Goal: Task Accomplishment & Management: Complete application form

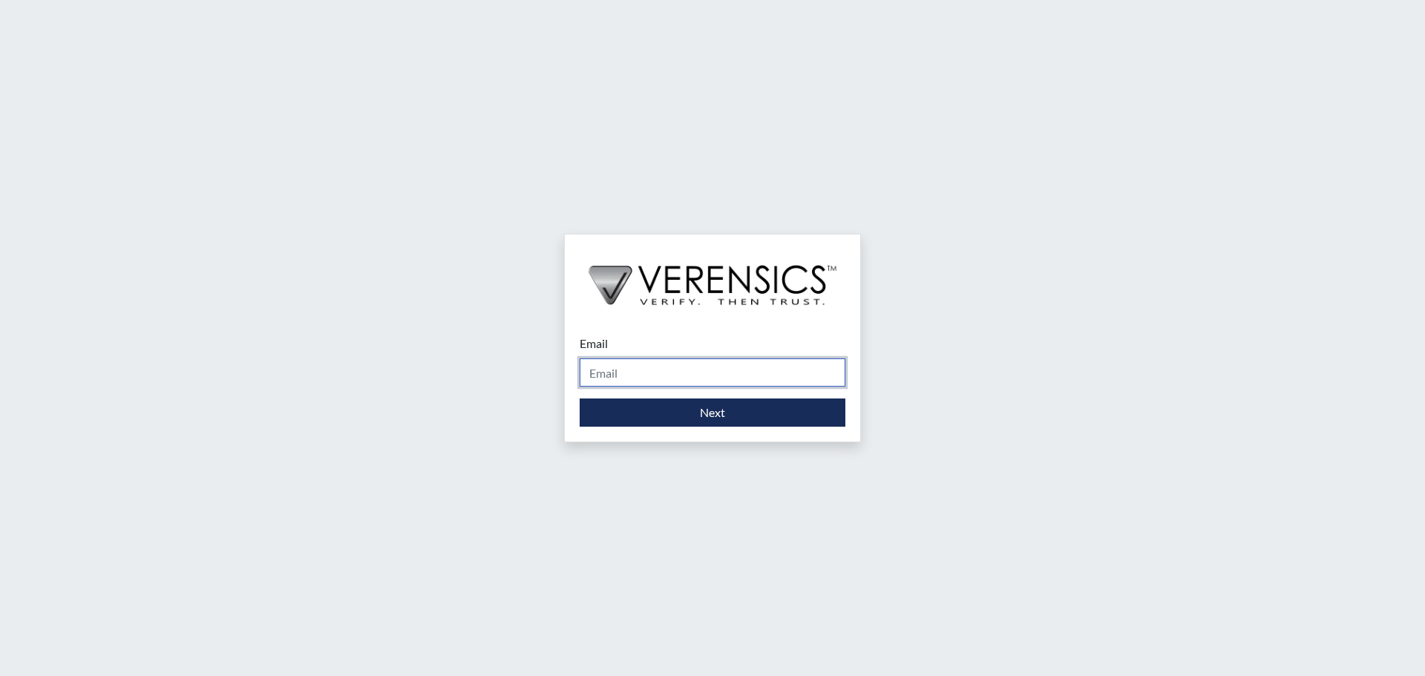
click at [666, 375] on input "Email" at bounding box center [713, 373] width 266 height 28
type input "[PERSON_NAME][EMAIL_ADDRESS][DOMAIN_NAME]"
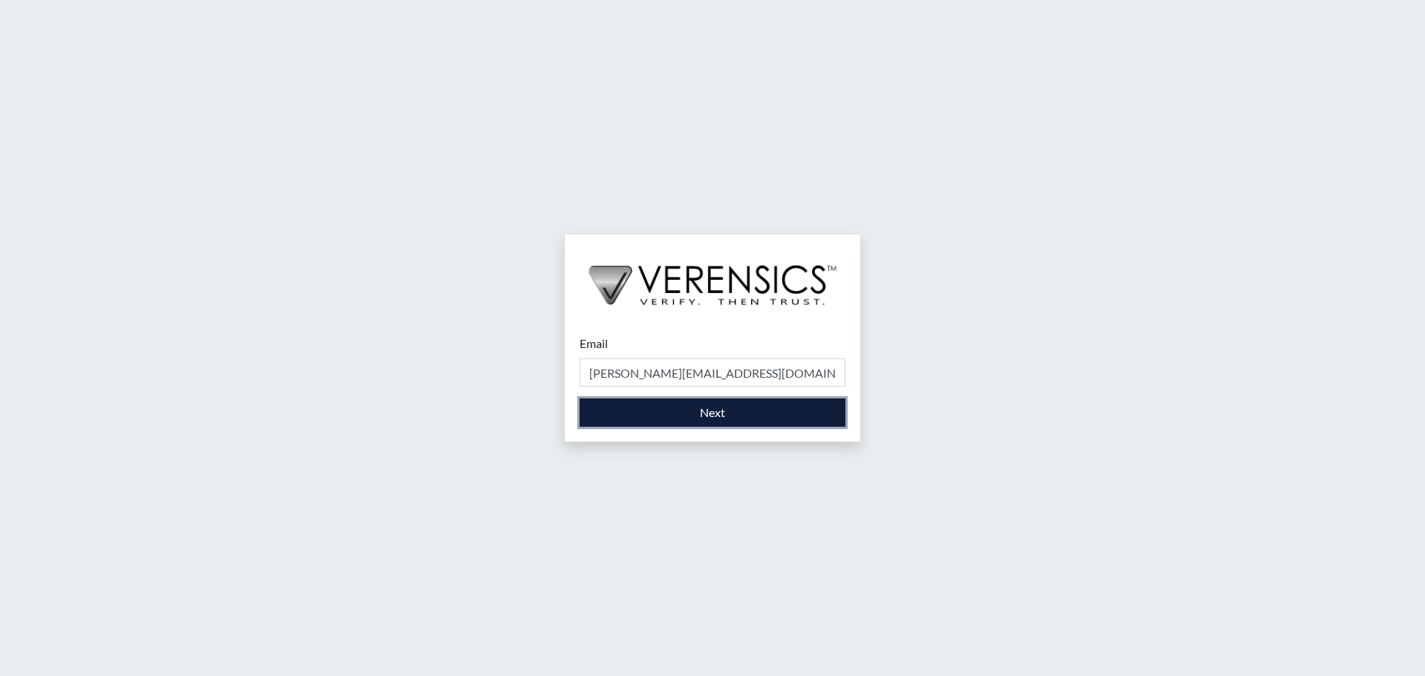
click at [699, 410] on button "Next" at bounding box center [713, 413] width 266 height 28
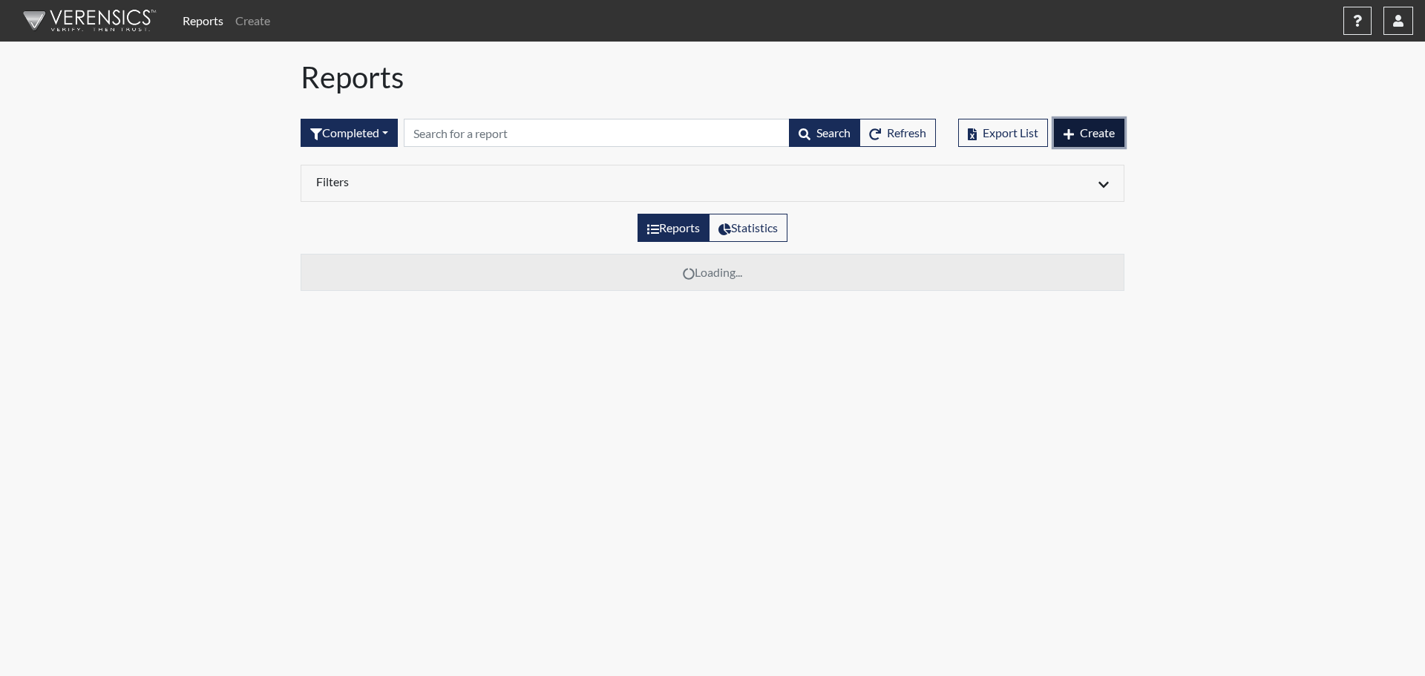
click at [1100, 141] on button "Create" at bounding box center [1089, 133] width 71 height 28
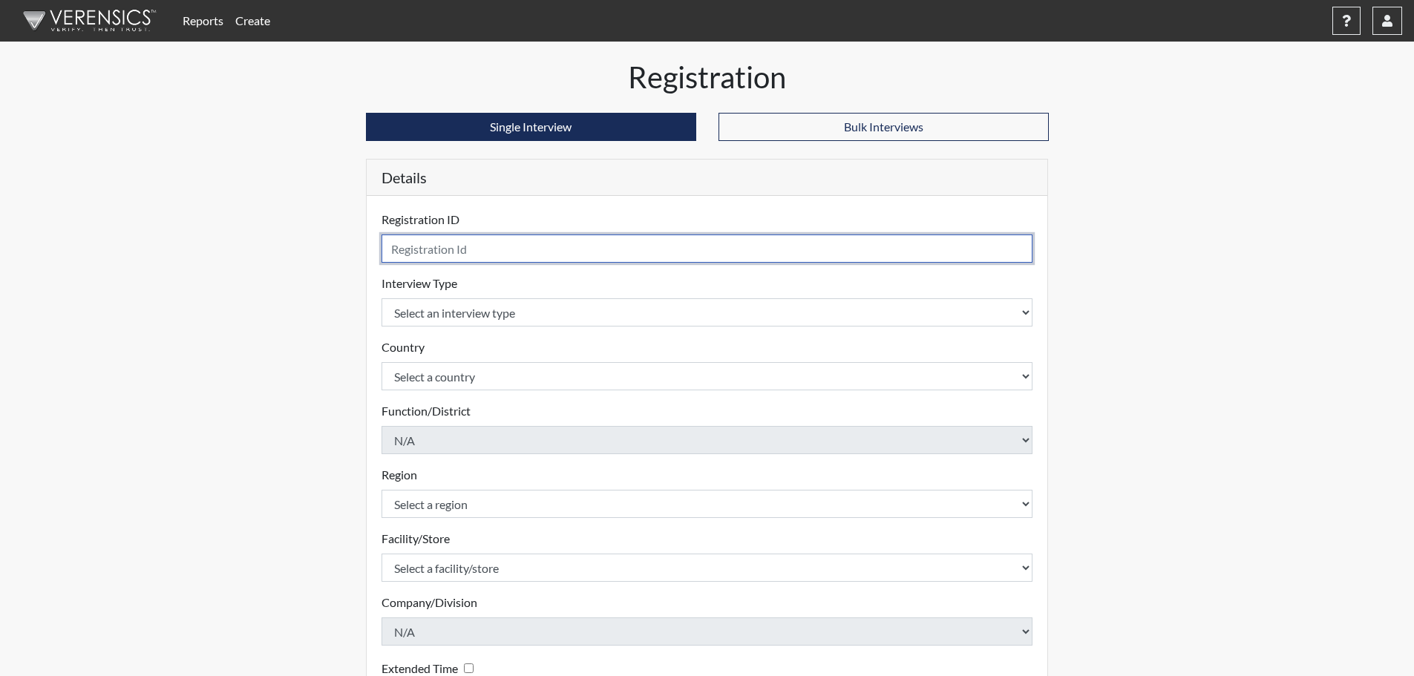
click at [508, 248] on input "text" at bounding box center [708, 249] width 652 height 28
type input "els0948"
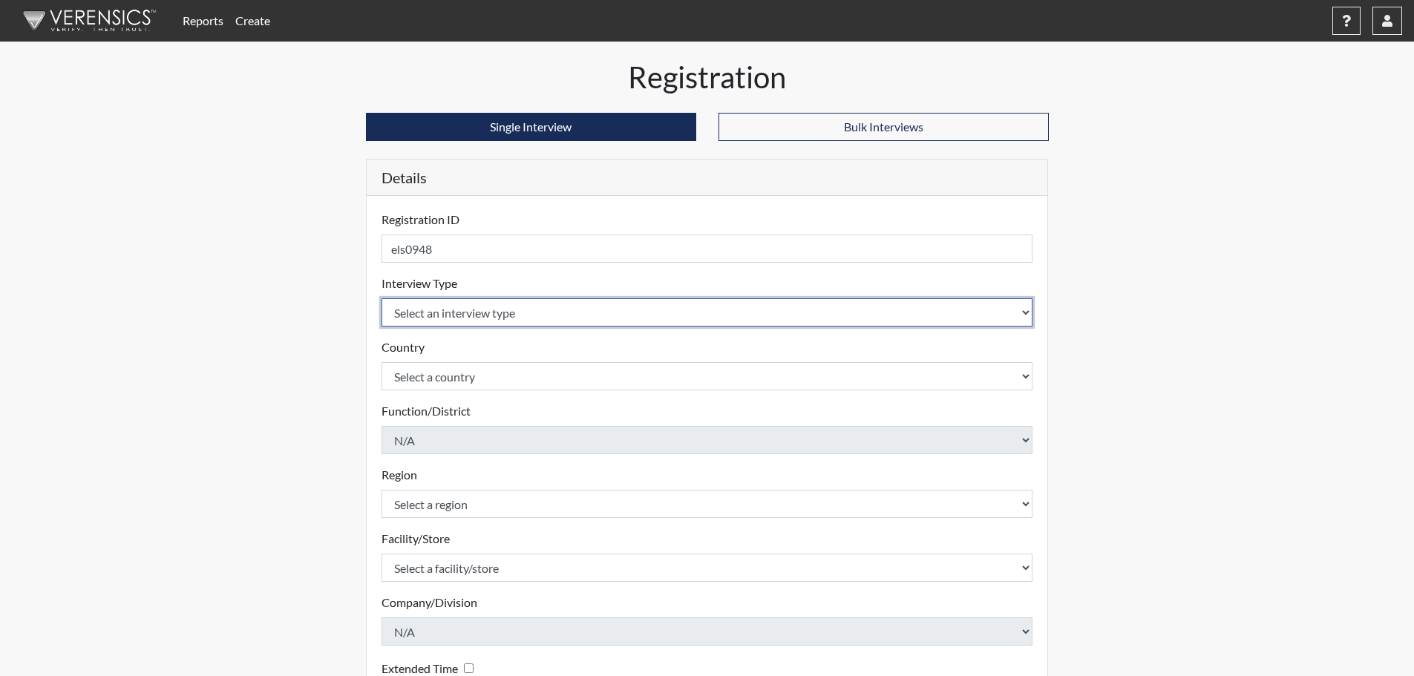
click at [590, 315] on select "Select an interview type Corrections Pre-Employment" at bounding box center [708, 312] width 652 height 28
select select "ff733e93-e1bf-11ea-9c9f-0eff0cf7eb8f"
click at [382, 298] on select "Select an interview type Corrections Pre-Employment" at bounding box center [708, 312] width 652 height 28
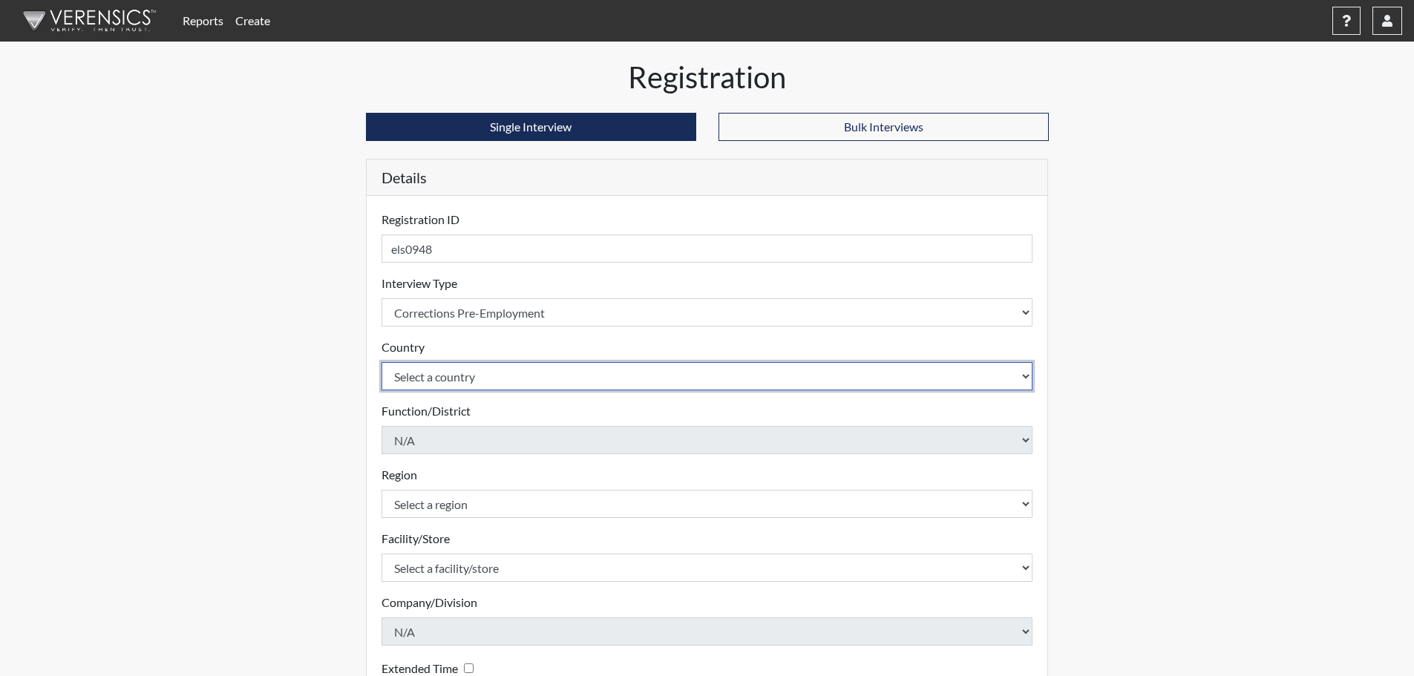
click at [592, 382] on select "Select a country [GEOGRAPHIC_DATA] [GEOGRAPHIC_DATA]" at bounding box center [708, 376] width 652 height 28
select select "united-states-of-[GEOGRAPHIC_DATA]"
click at [382, 362] on select "Select a country [GEOGRAPHIC_DATA] [GEOGRAPHIC_DATA]" at bounding box center [708, 376] width 652 height 28
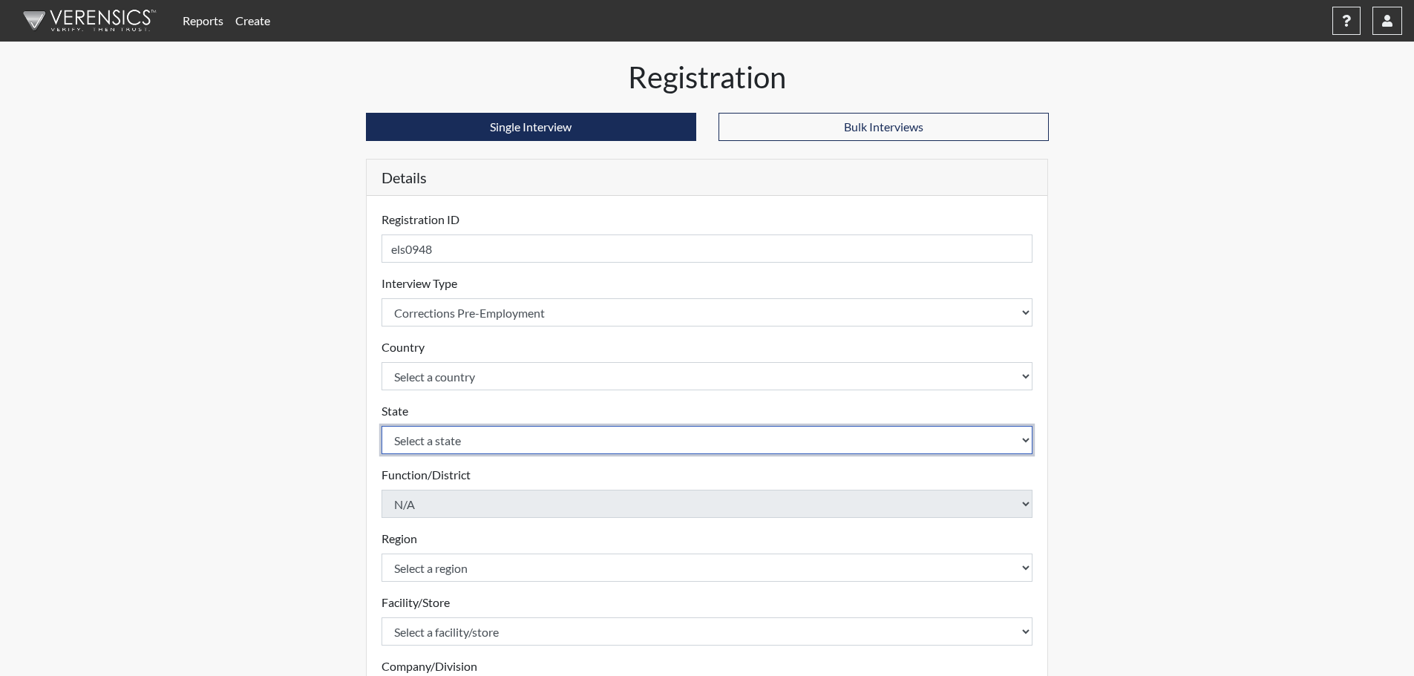
click at [591, 437] on select "Select a state [US_STATE] [US_STATE] [US_STATE] [US_STATE] [US_STATE] [US_STATE…" at bounding box center [708, 440] width 652 height 28
select select "GA"
click at [382, 426] on select "Select a state [US_STATE] [US_STATE] [US_STATE] [US_STATE] [US_STATE] [US_STATE…" at bounding box center [708, 440] width 652 height 28
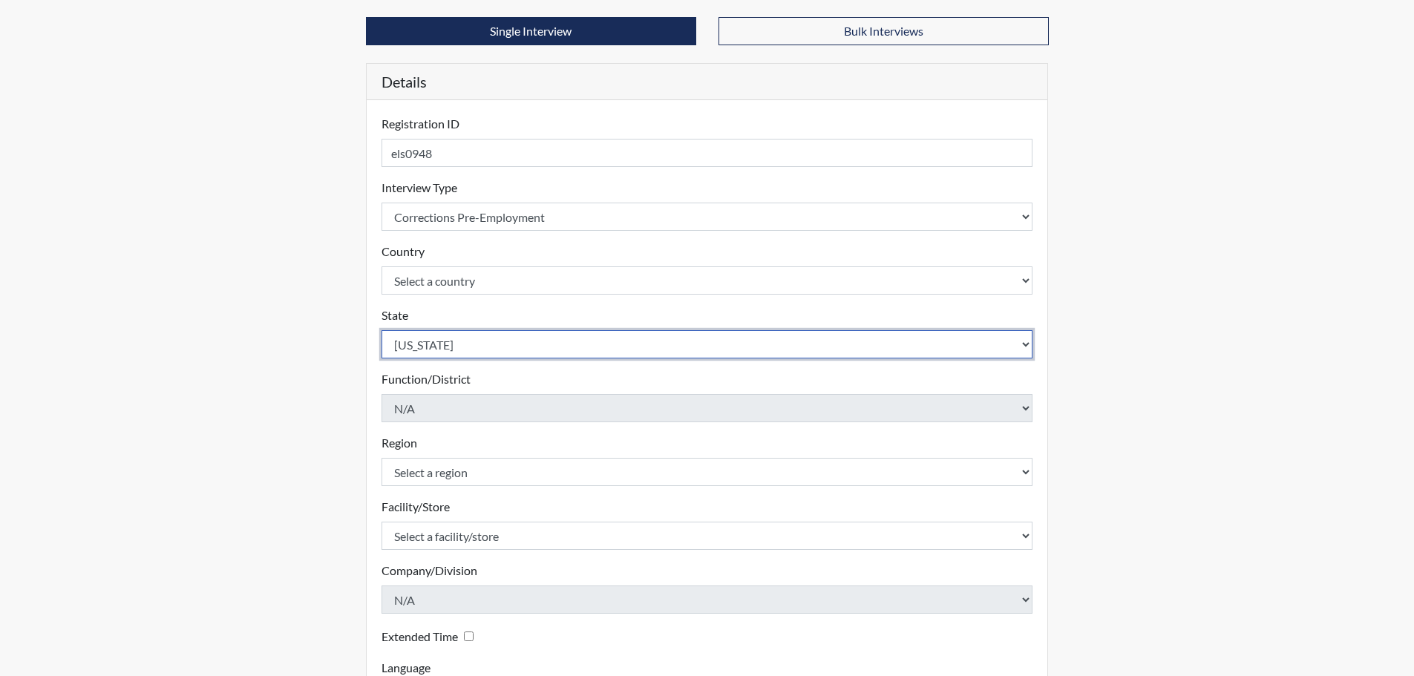
scroll to position [148, 0]
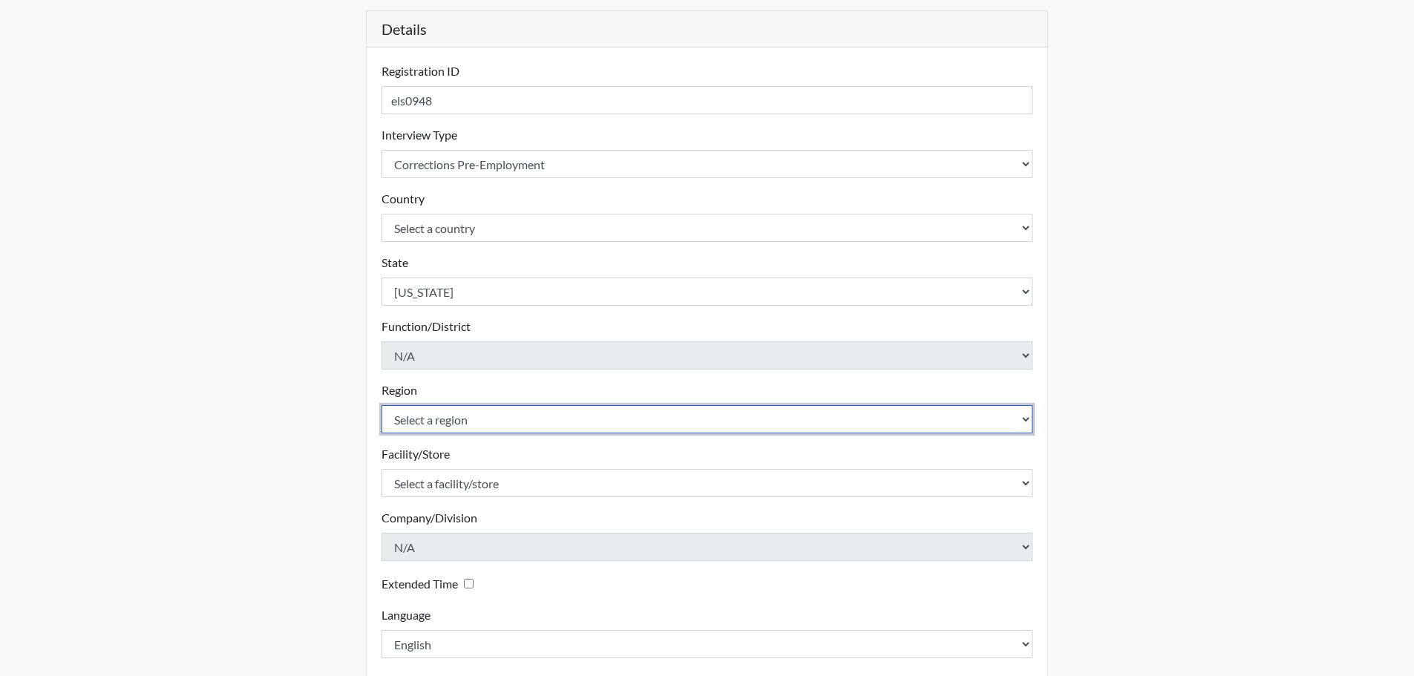
click at [529, 420] on select "Select a region [GEOGRAPHIC_DATA]" at bounding box center [708, 419] width 652 height 28
select select "743fb50d-a618-40f0-9631-f2ad6878b8a9"
click at [382, 405] on select "Select a region [GEOGRAPHIC_DATA]" at bounding box center [708, 419] width 652 height 28
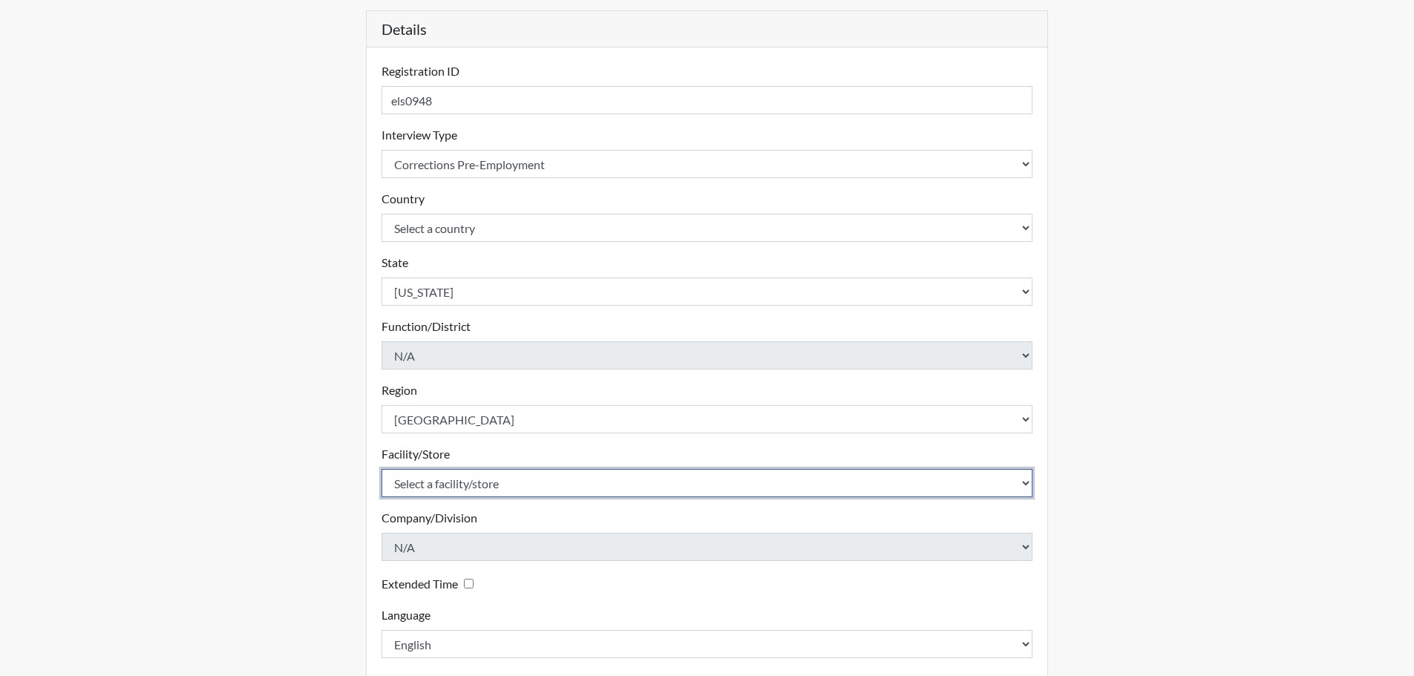
click at [532, 486] on select "Select a facility/store [PERSON_NAME]" at bounding box center [708, 483] width 652 height 28
select select "8e910059-186f-4f58-84aa-e2c3cd0b85af"
click at [382, 469] on select "Select a facility/store [PERSON_NAME]" at bounding box center [708, 483] width 652 height 28
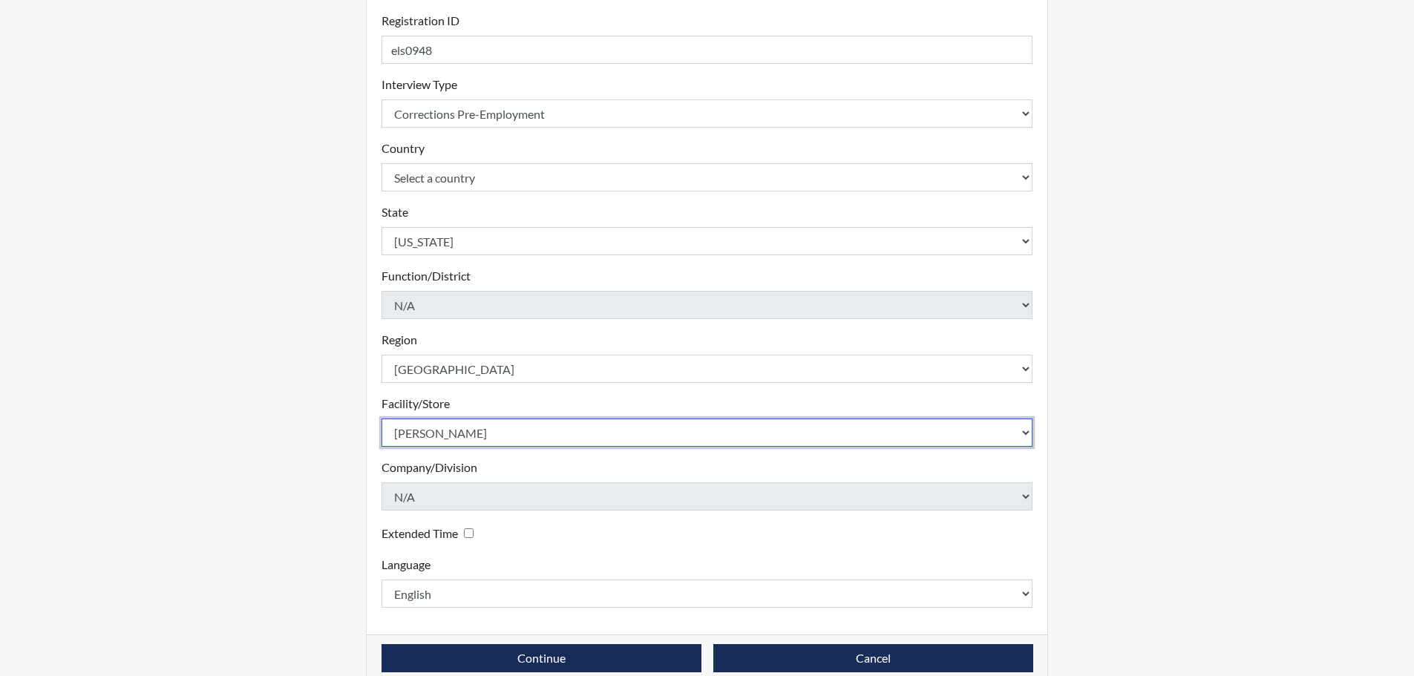
scroll to position [223, 0]
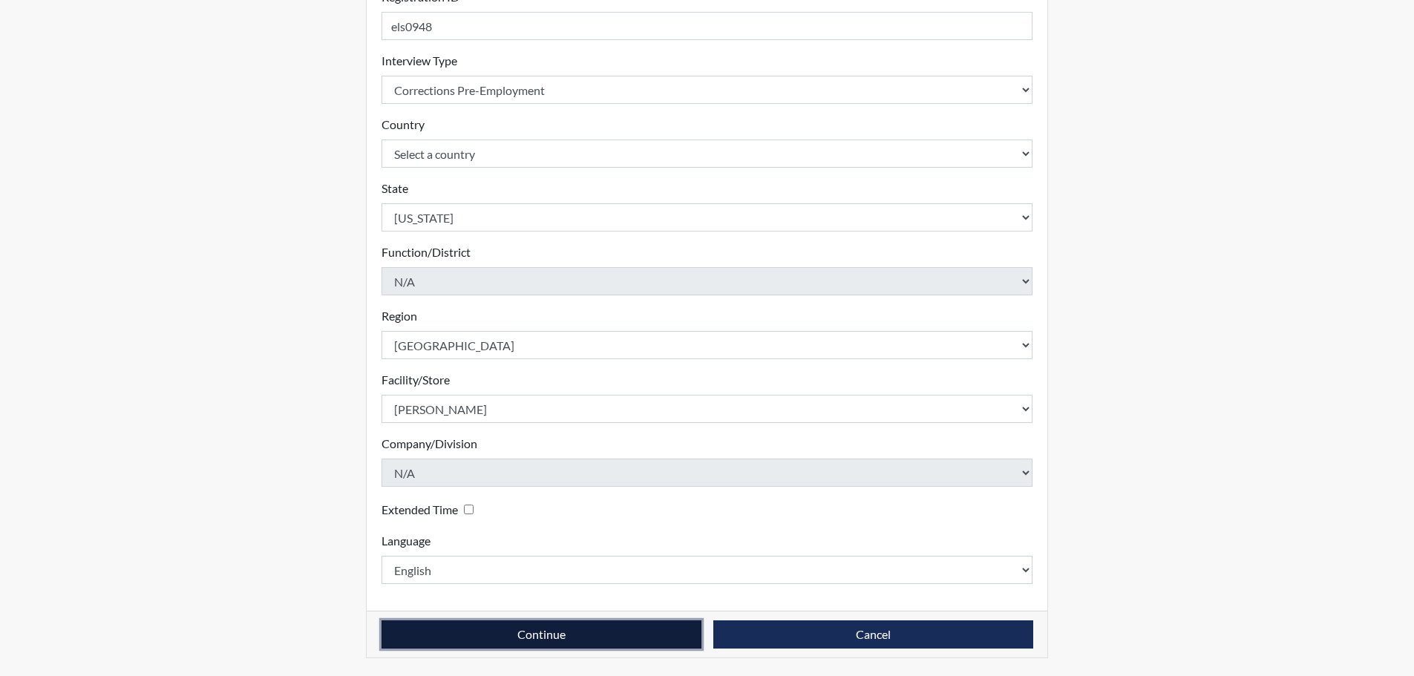
click at [538, 642] on button "Continue" at bounding box center [542, 635] width 320 height 28
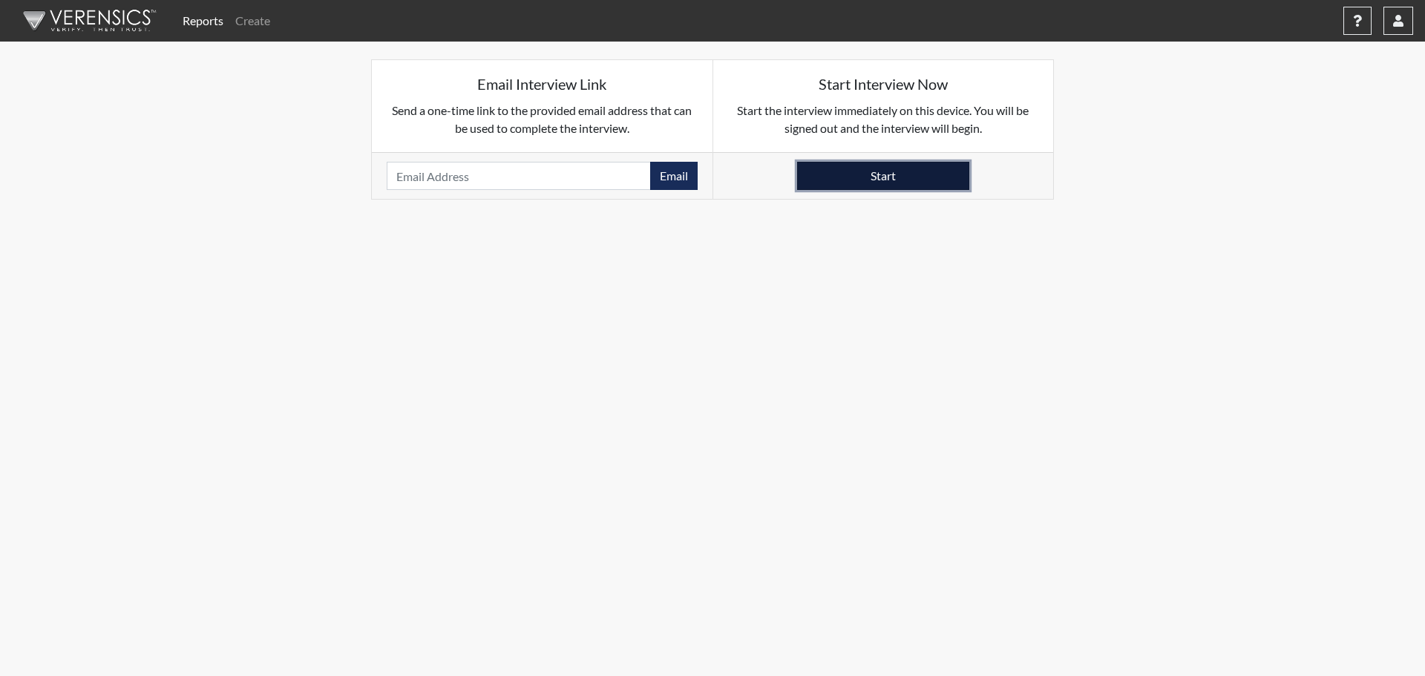
click at [864, 181] on button "Start" at bounding box center [883, 176] width 172 height 28
